Goal: Transaction & Acquisition: Book appointment/travel/reservation

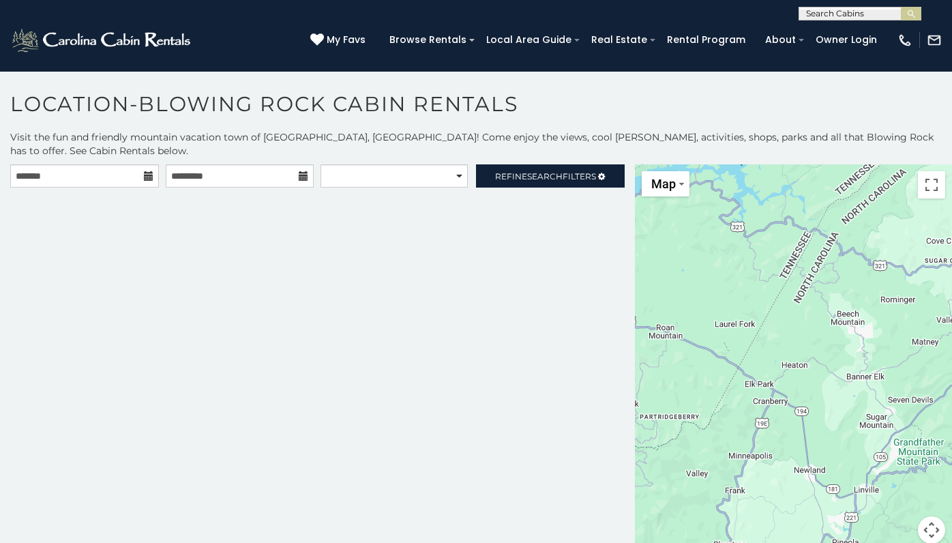
click at [146, 177] on icon at bounding box center [149, 176] width 10 height 10
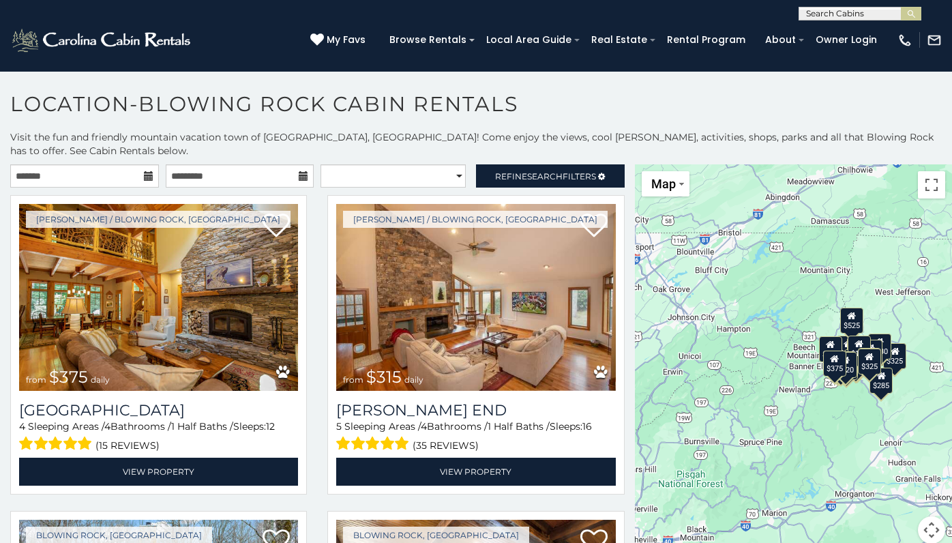
click at [144, 179] on icon at bounding box center [149, 176] width 10 height 10
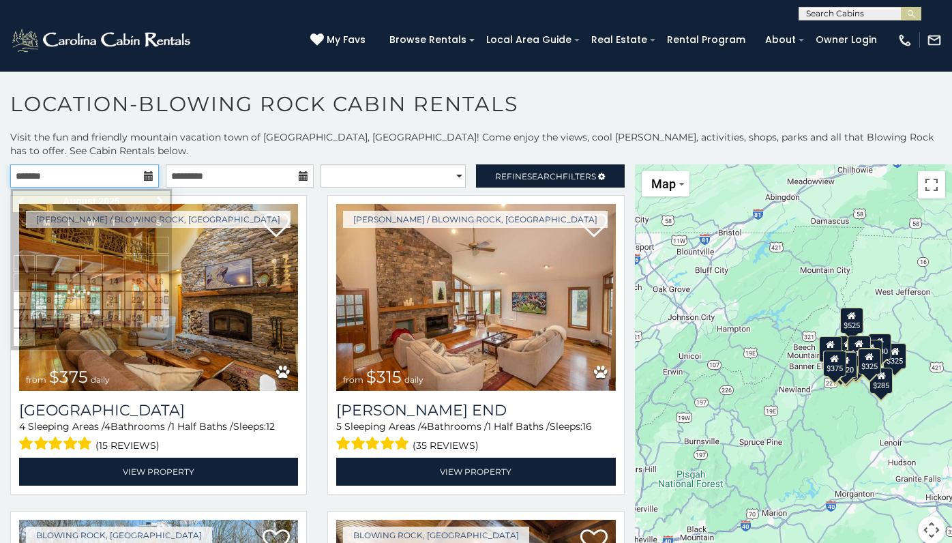
click at [108, 181] on input "text" at bounding box center [84, 175] width 149 height 23
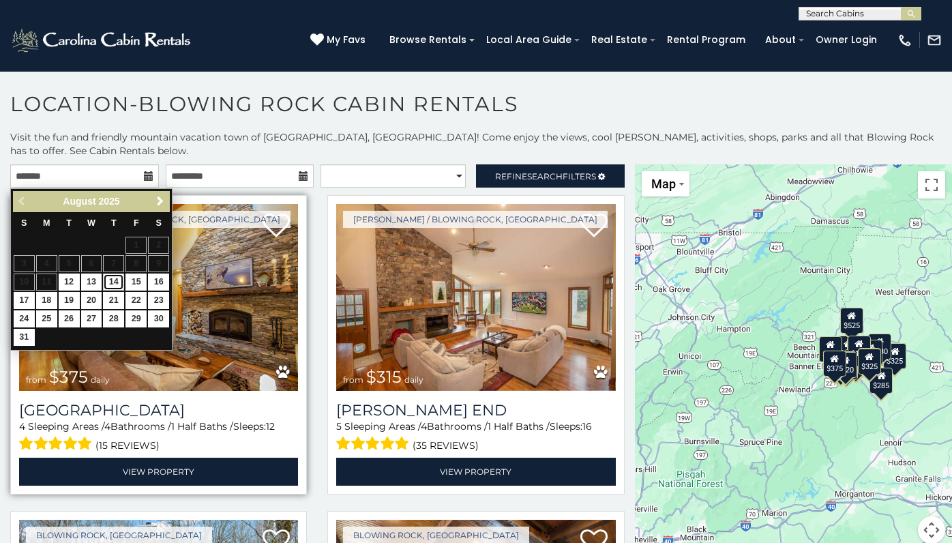
click at [113, 284] on link "14" at bounding box center [113, 281] width 21 height 17
type input "**********"
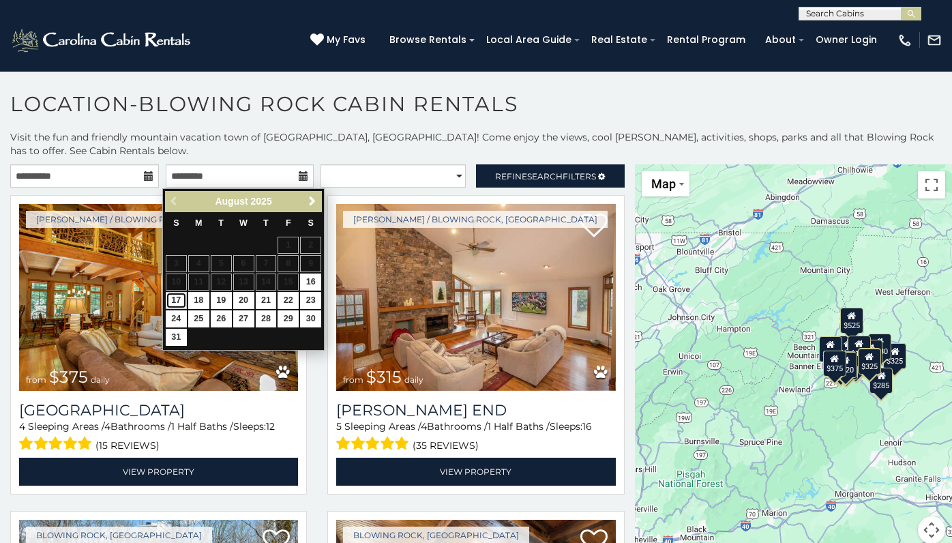
click at [175, 301] on link "17" at bounding box center [176, 300] width 21 height 17
type input "**********"
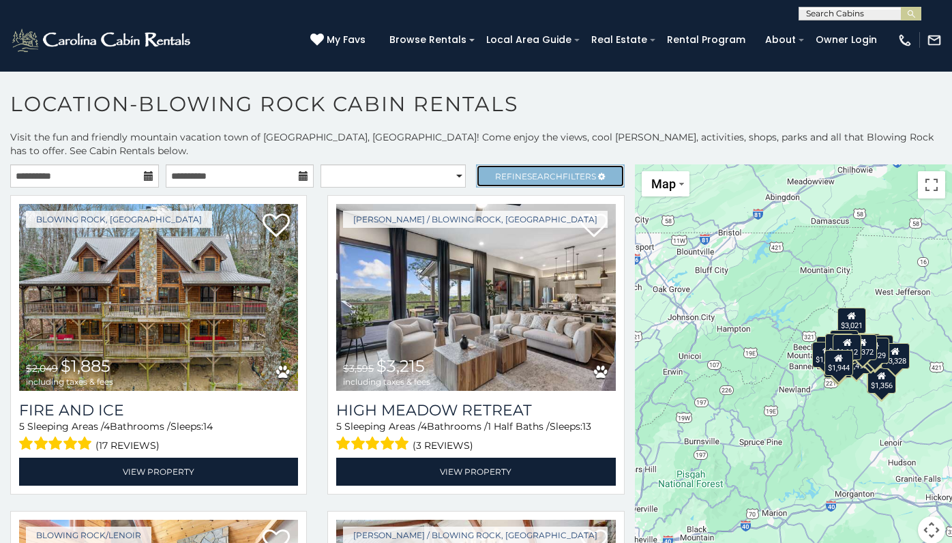
click at [527, 181] on span "Search" at bounding box center [544, 176] width 35 height 10
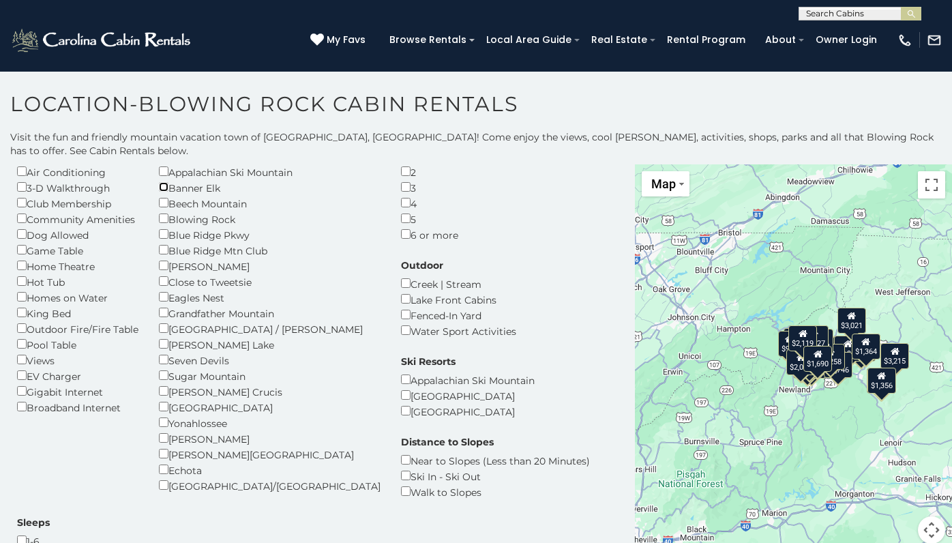
scroll to position [73, 0]
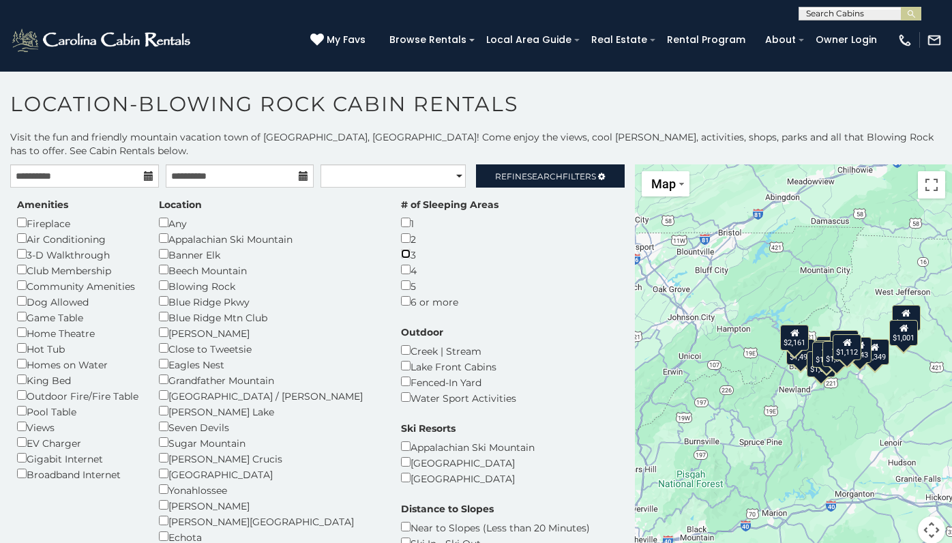
scroll to position [30, 0]
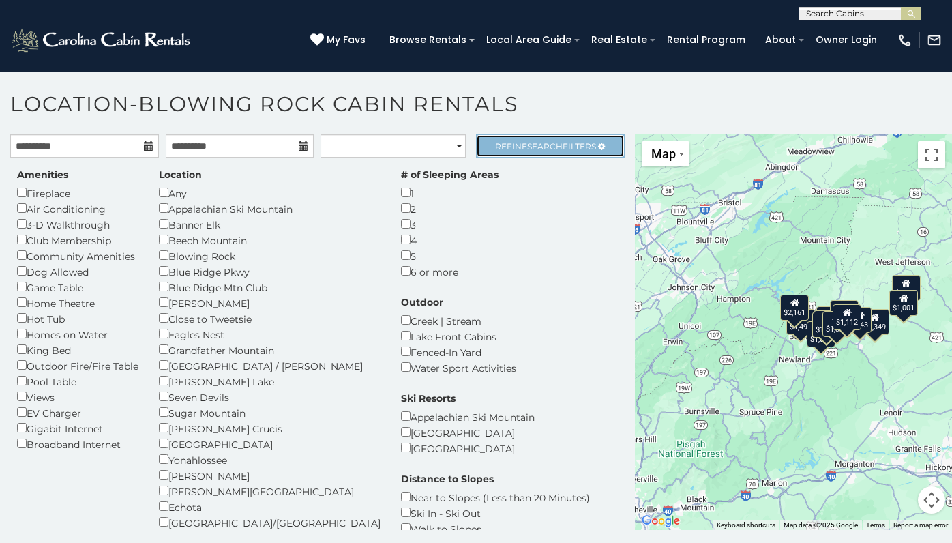
click at [534, 143] on span "Search" at bounding box center [544, 146] width 35 height 10
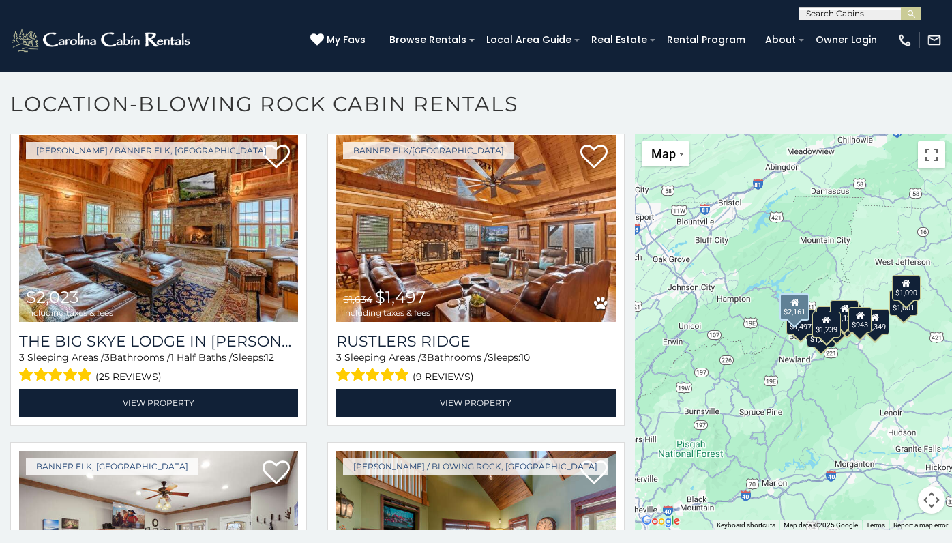
scroll to position [0, 0]
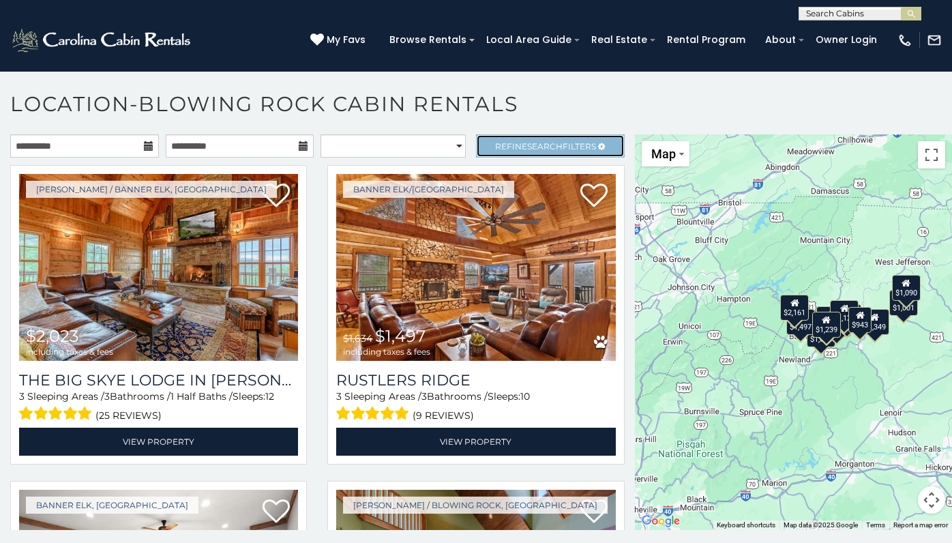
click at [535, 142] on span "Search" at bounding box center [544, 146] width 35 height 10
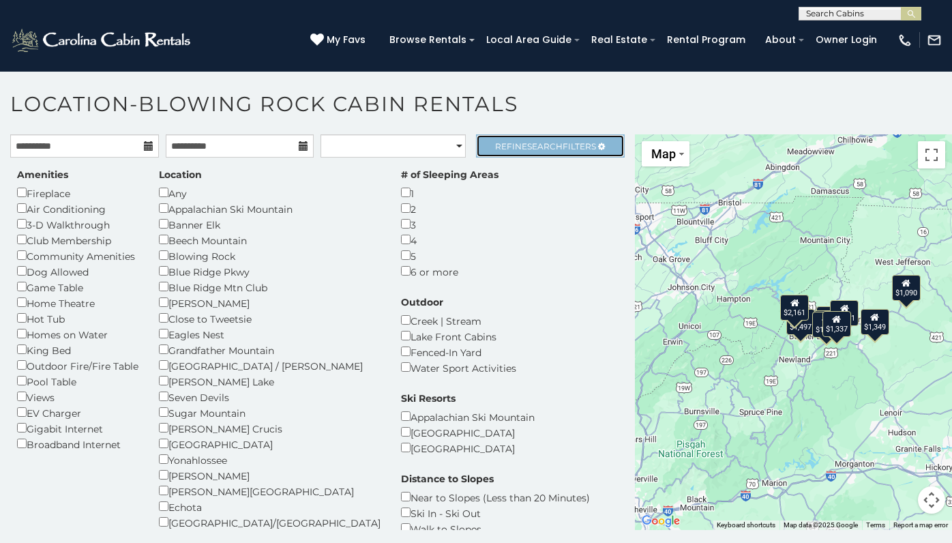
click at [554, 151] on span "Refine Search Filters" at bounding box center [545, 146] width 101 height 10
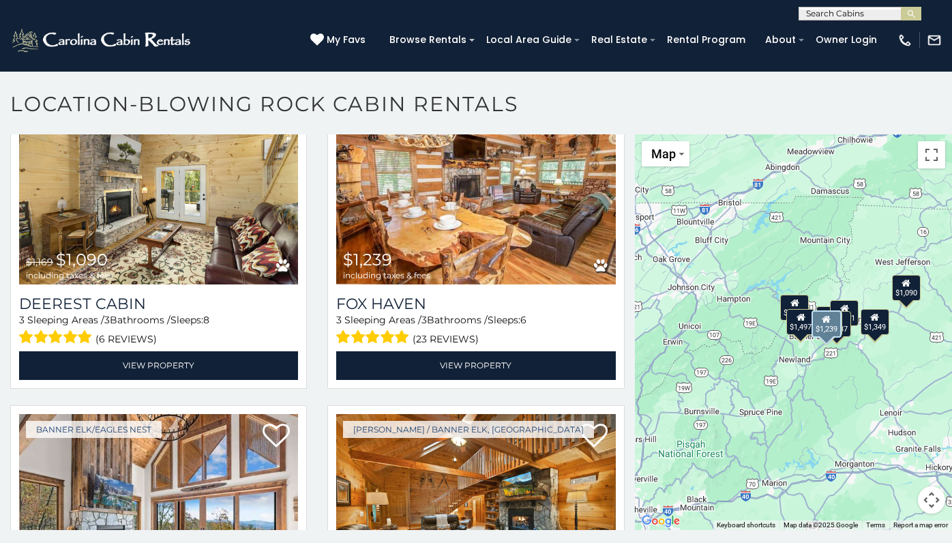
scroll to position [1023, 0]
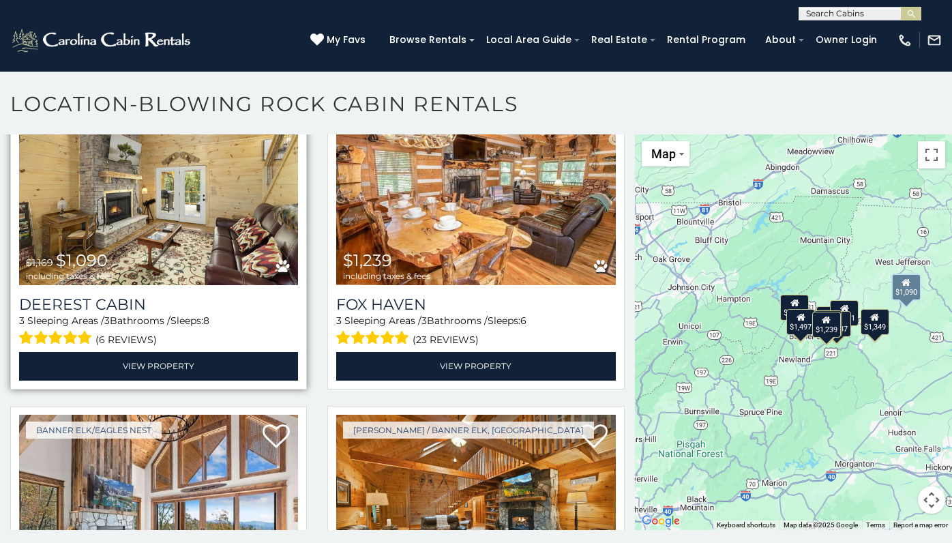
click at [165, 217] on img at bounding box center [158, 191] width 279 height 187
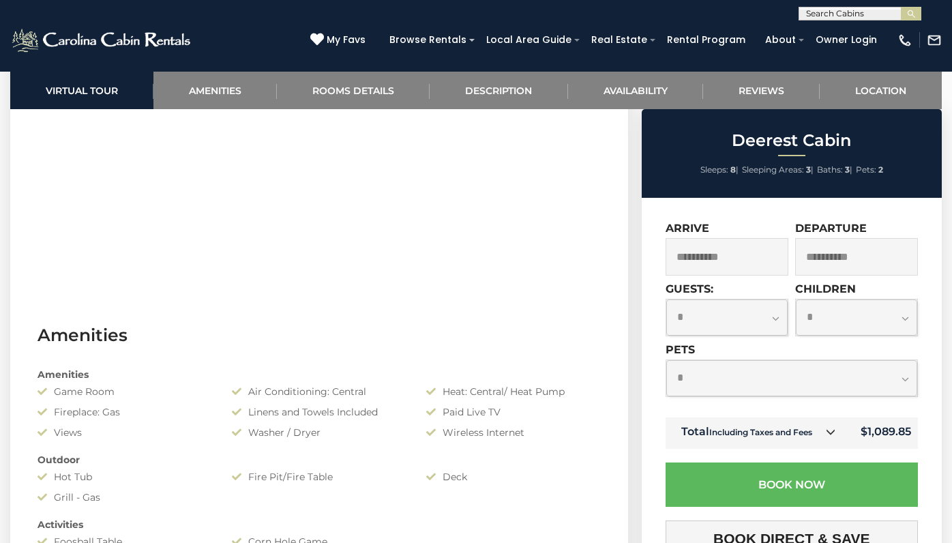
scroll to position [561, 0]
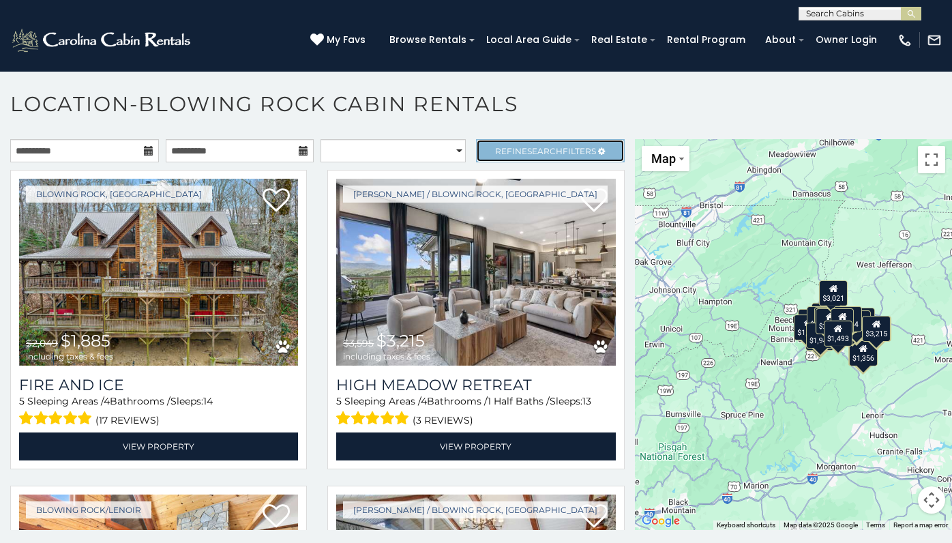
click at [552, 142] on link "Refine Search Filters" at bounding box center [550, 150] width 149 height 23
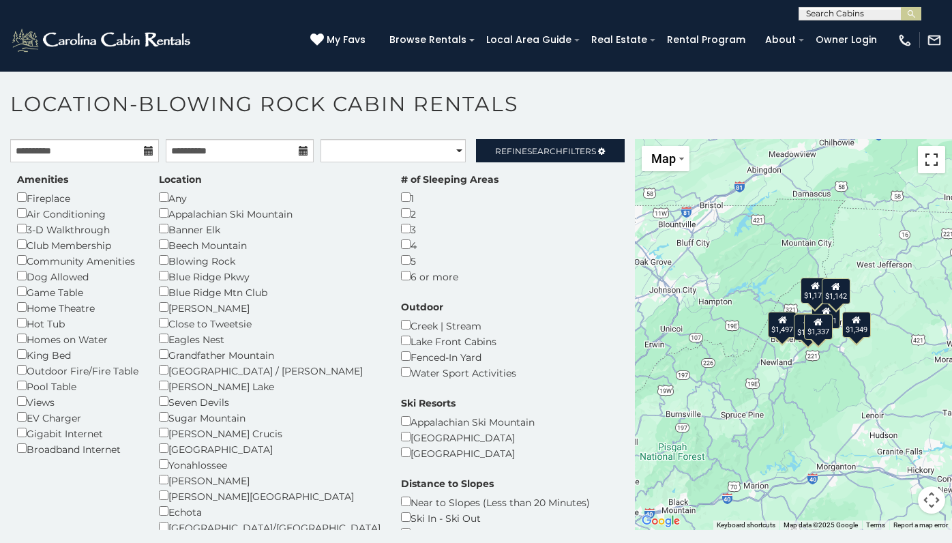
click at [925, 162] on button "Toggle fullscreen view" at bounding box center [931, 159] width 27 height 27
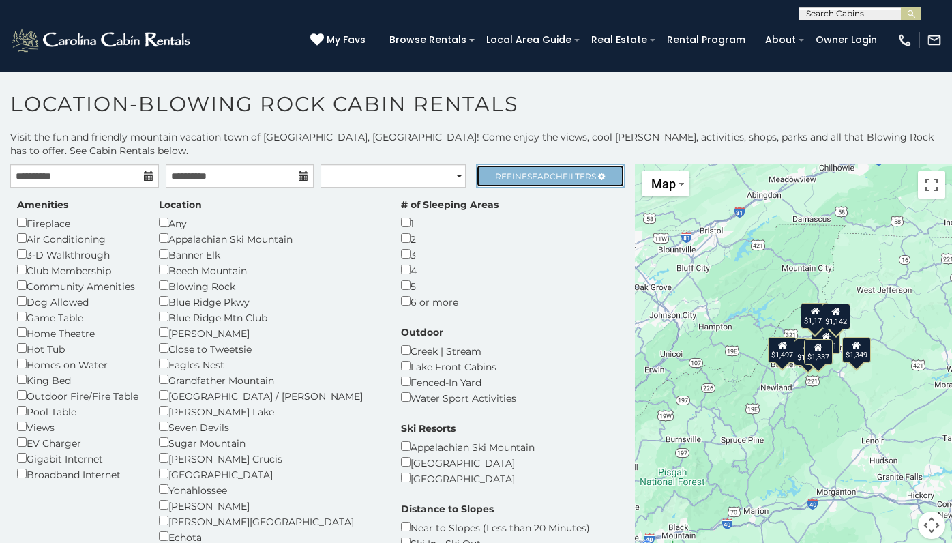
click at [554, 178] on span "Refine Search Filters" at bounding box center [545, 176] width 101 height 10
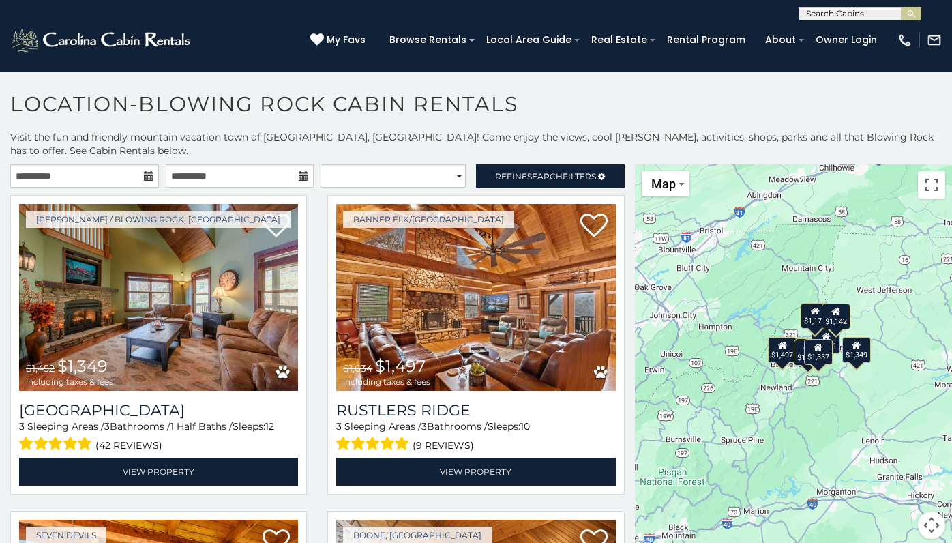
drag, startPoint x: 845, startPoint y: 410, endPoint x: 837, endPoint y: 401, distance: 13.0
click at [845, 410] on div "$1,349 $1,497 $1,235 $1,121 $1,291 $1,239 $1,175 $1,142 $1,337" at bounding box center [793, 359] width 317 height 391
drag, startPoint x: 926, startPoint y: 529, endPoint x: 851, endPoint y: 410, distance: 140.9
click at [926, 529] on button "Map camera controls" at bounding box center [931, 524] width 27 height 27
click at [892, 456] on button "Zoom in" at bounding box center [897, 456] width 27 height 27
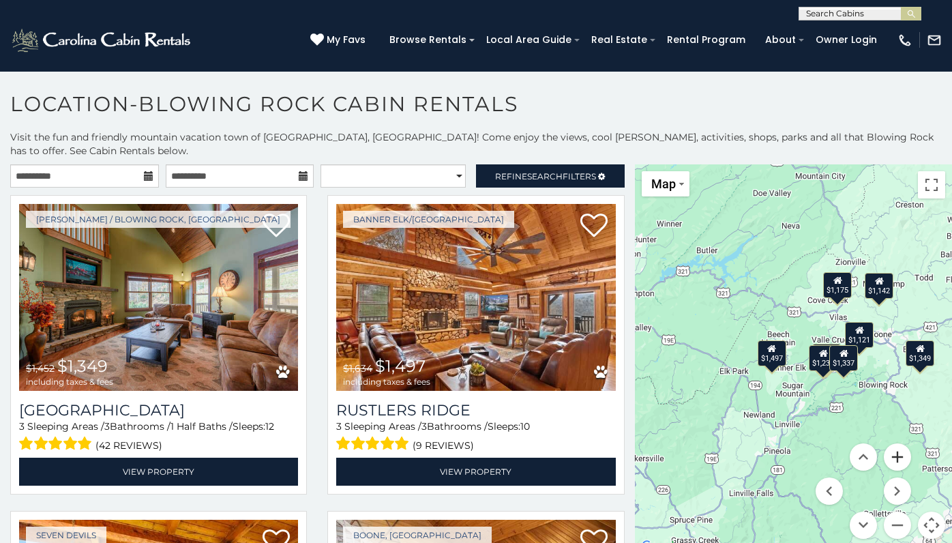
click at [892, 456] on button "Zoom in" at bounding box center [897, 456] width 27 height 27
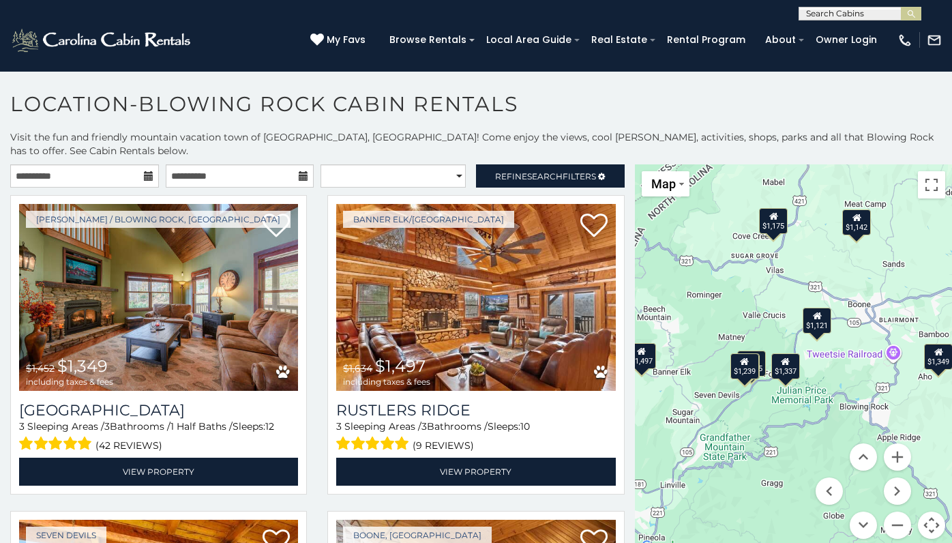
drag, startPoint x: 865, startPoint y: 321, endPoint x: 757, endPoint y: 320, distance: 108.4
click at [757, 320] on div "$1,349 $1,497 $1,235 $1,121 $1,291 $1,239 $1,175 $1,142 $1,337" at bounding box center [793, 359] width 317 height 391
click at [817, 321] on div "$1,121" at bounding box center [816, 320] width 29 height 26
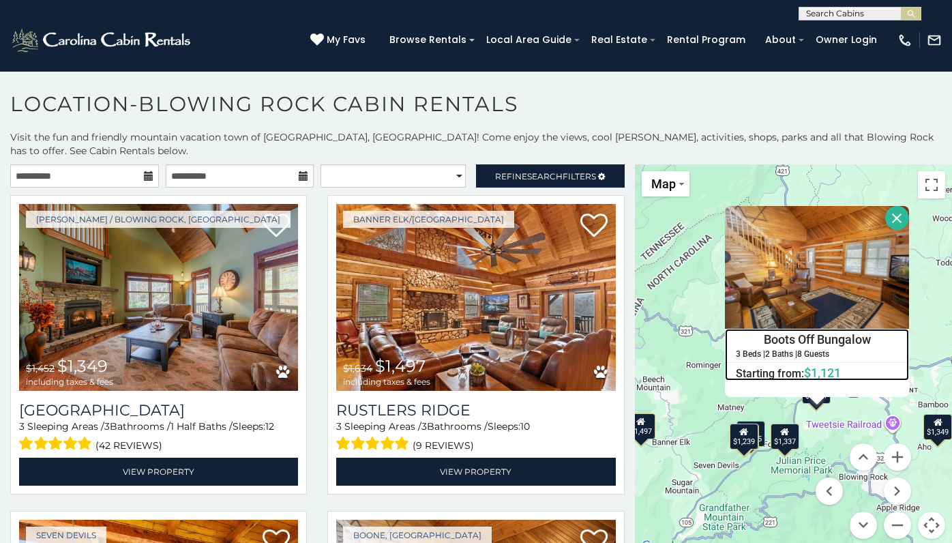
click at [809, 337] on h4 "Boots Off Bungalow" at bounding box center [816, 339] width 183 height 20
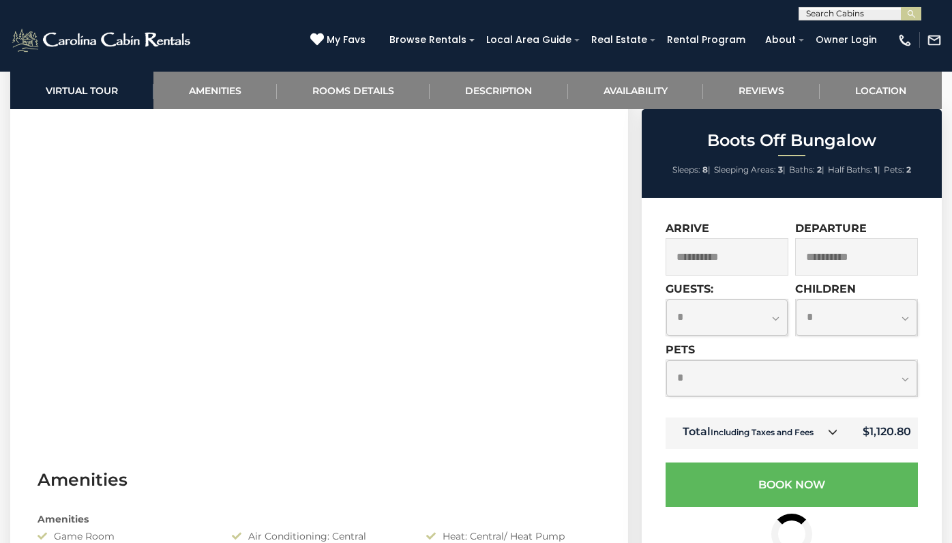
scroll to position [643, 0]
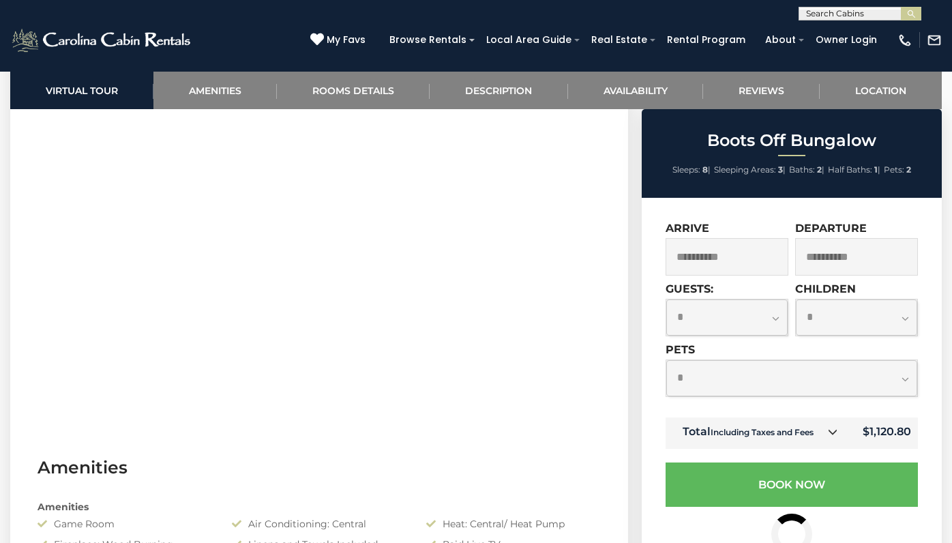
select select "*"
click option "*" at bounding box center [0, 0] width 0 height 0
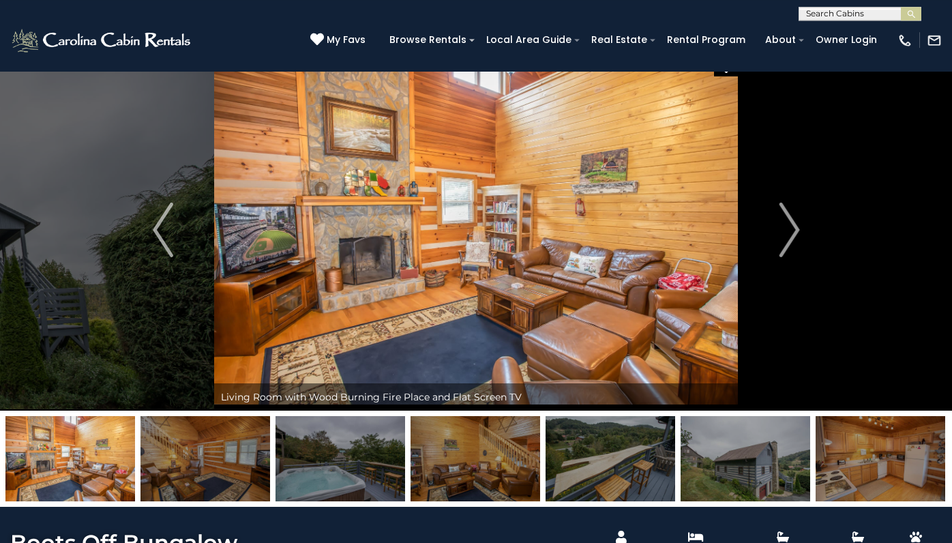
scroll to position [0, 0]
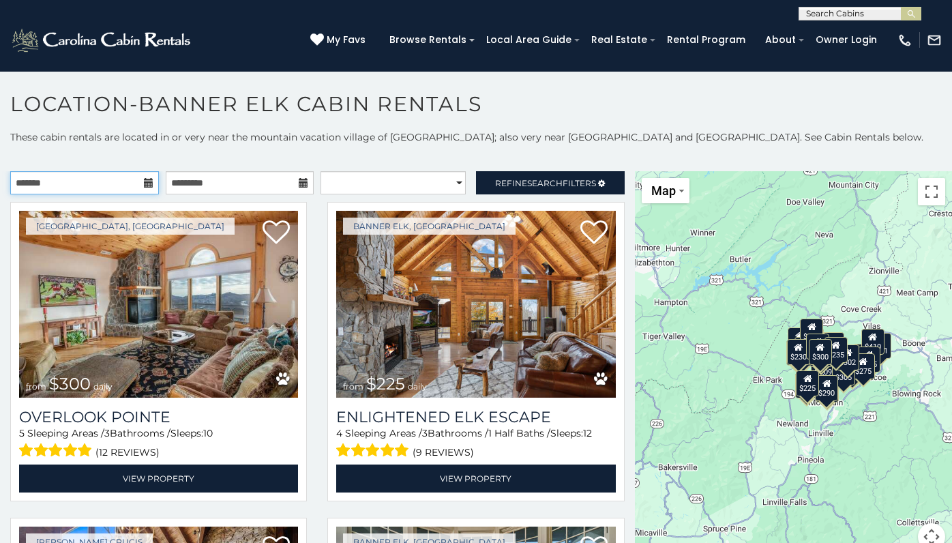
click at [83, 178] on input "text" at bounding box center [84, 182] width 149 height 23
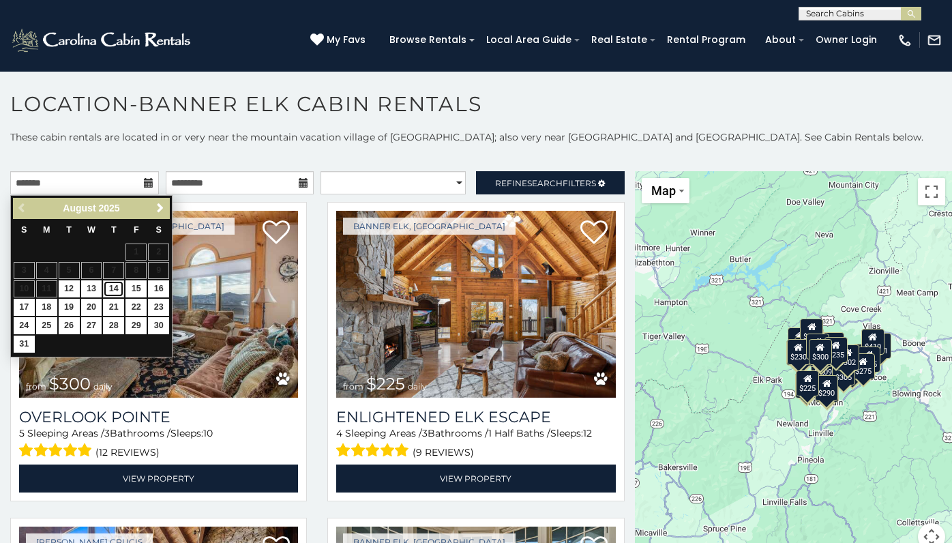
click at [113, 288] on link "14" at bounding box center [113, 288] width 21 height 17
type input "**********"
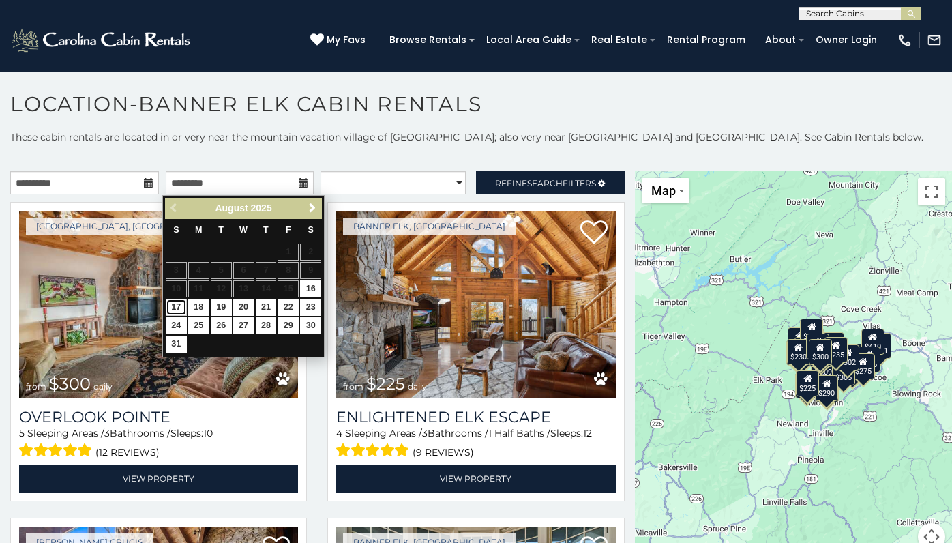
click at [175, 307] on link "17" at bounding box center [176, 307] width 21 height 17
type input "**********"
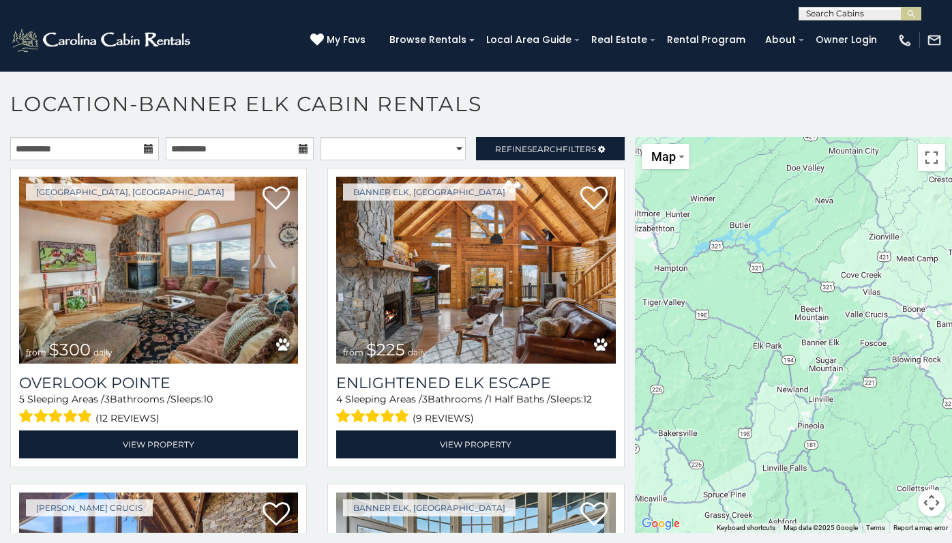
scroll to position [37, 0]
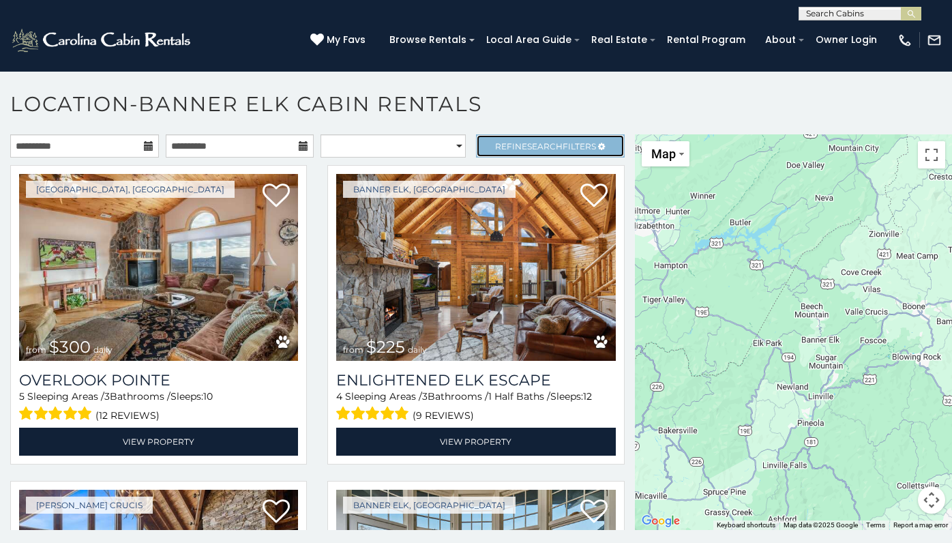
click at [547, 143] on span "Search" at bounding box center [544, 146] width 35 height 10
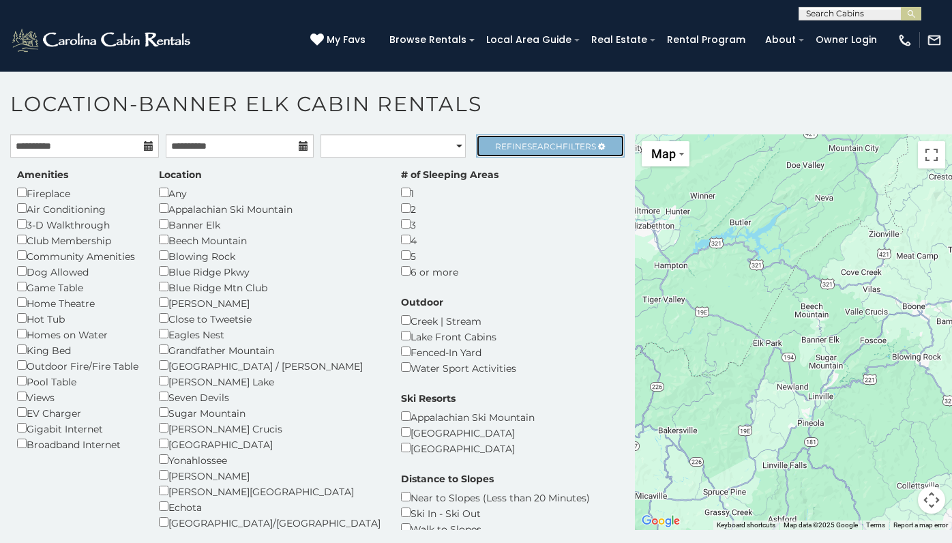
click at [558, 141] on link "Refine Search Filters" at bounding box center [550, 145] width 149 height 23
